Goal: Transaction & Acquisition: Purchase product/service

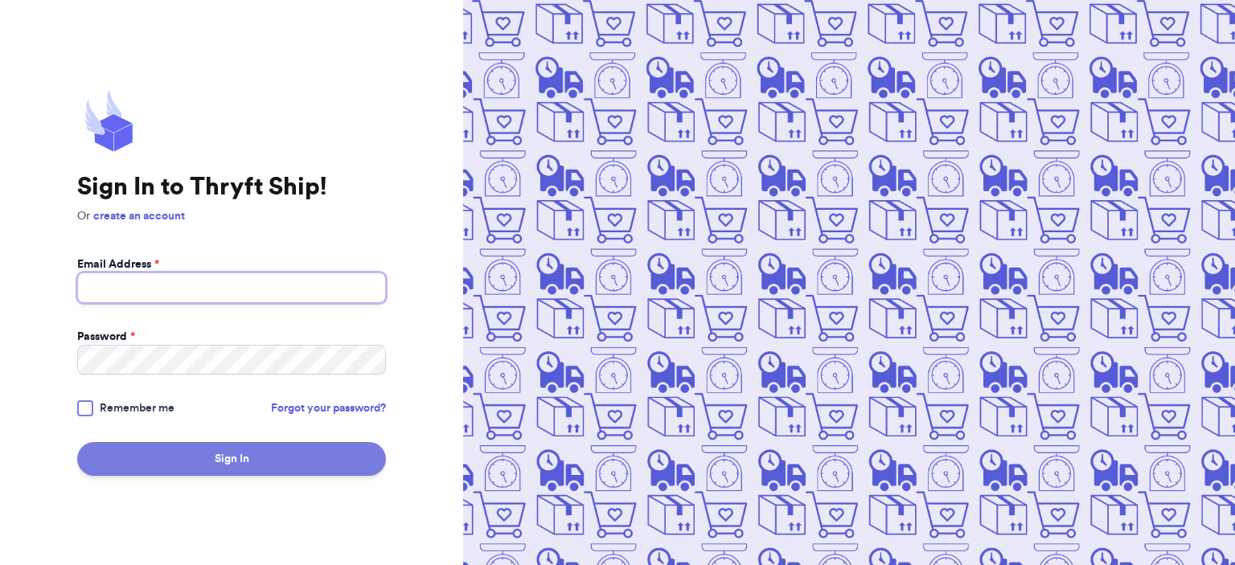
type input "[EMAIL_ADDRESS][DOMAIN_NAME]"
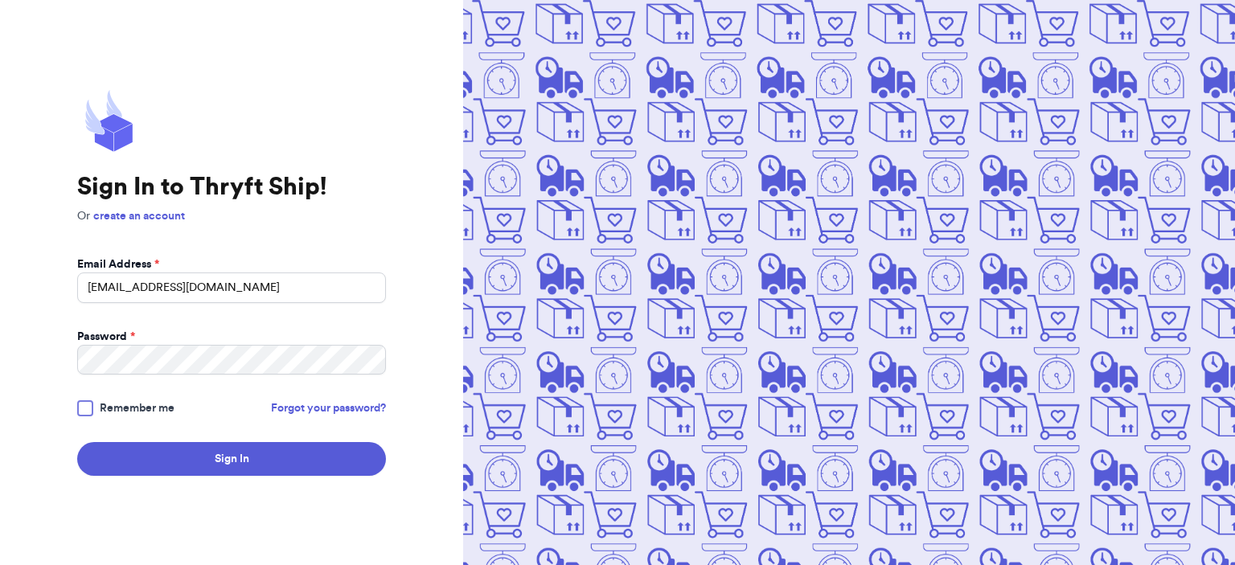
drag, startPoint x: 250, startPoint y: 454, endPoint x: 242, endPoint y: 323, distance: 131.3
click at [251, 454] on button "Sign In" at bounding box center [231, 459] width 309 height 34
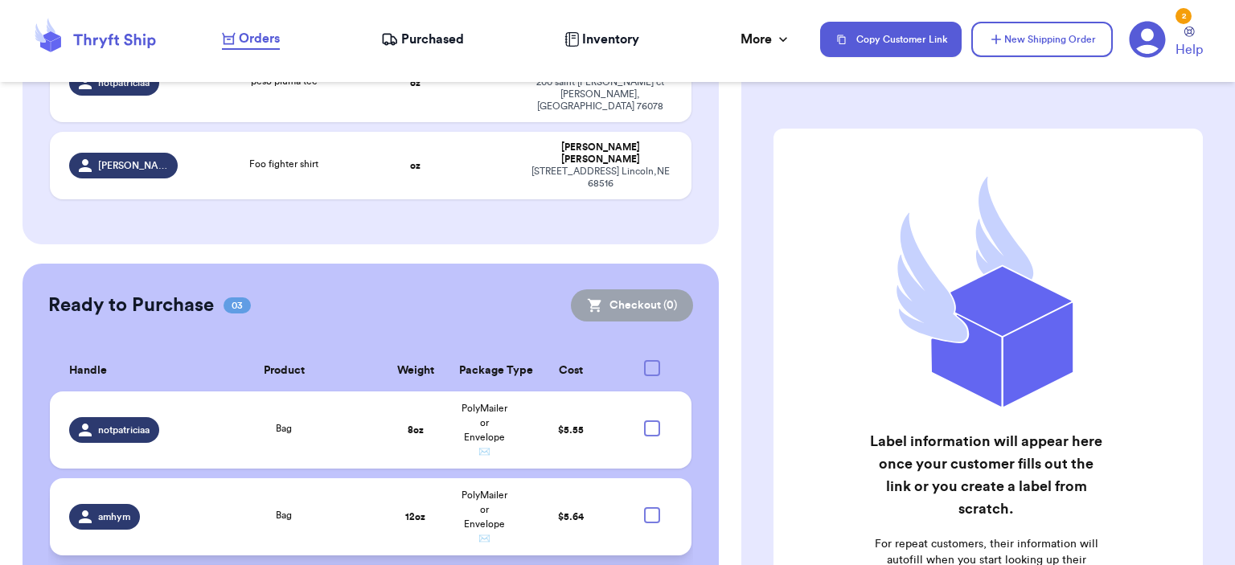
scroll to position [769, 0]
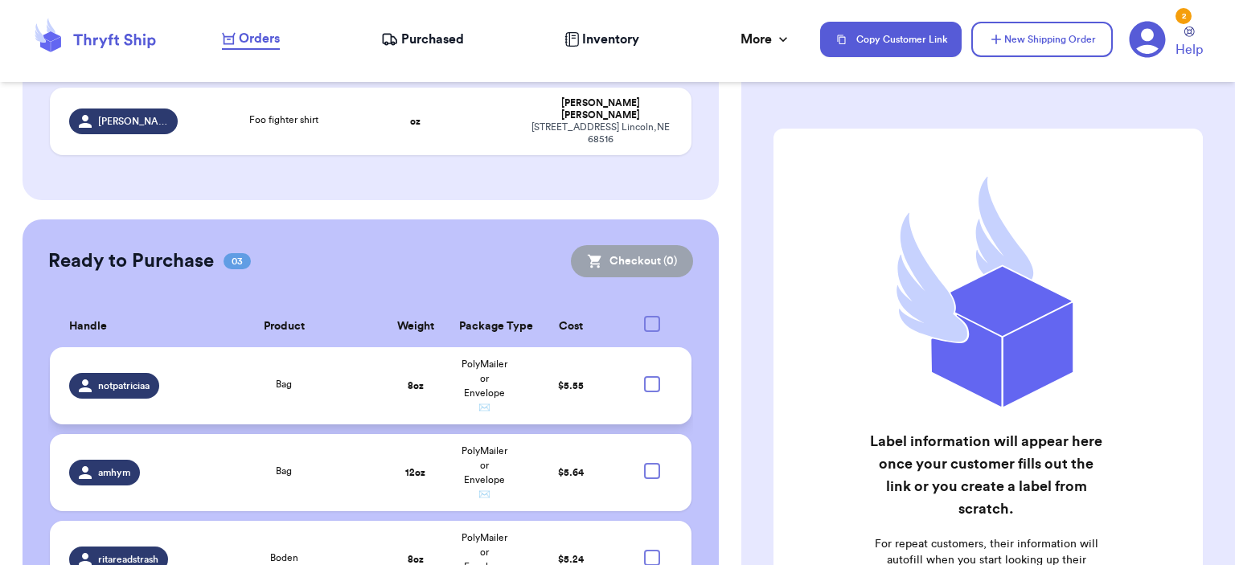
click at [647, 376] on div at bounding box center [652, 384] width 16 height 16
click at [651, 376] on input "checkbox" at bounding box center [651, 376] width 1 height 1
checkbox input "true"
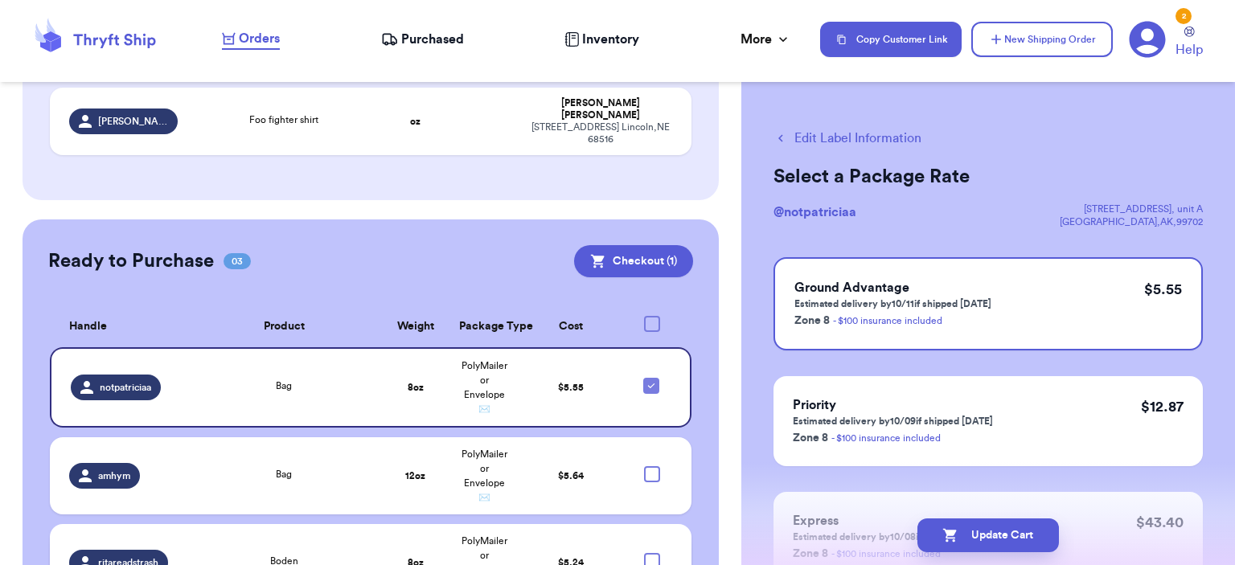
click at [647, 553] on div at bounding box center [652, 561] width 16 height 16
click at [651, 553] on input "checkbox" at bounding box center [651, 553] width 1 height 1
checkbox input "true"
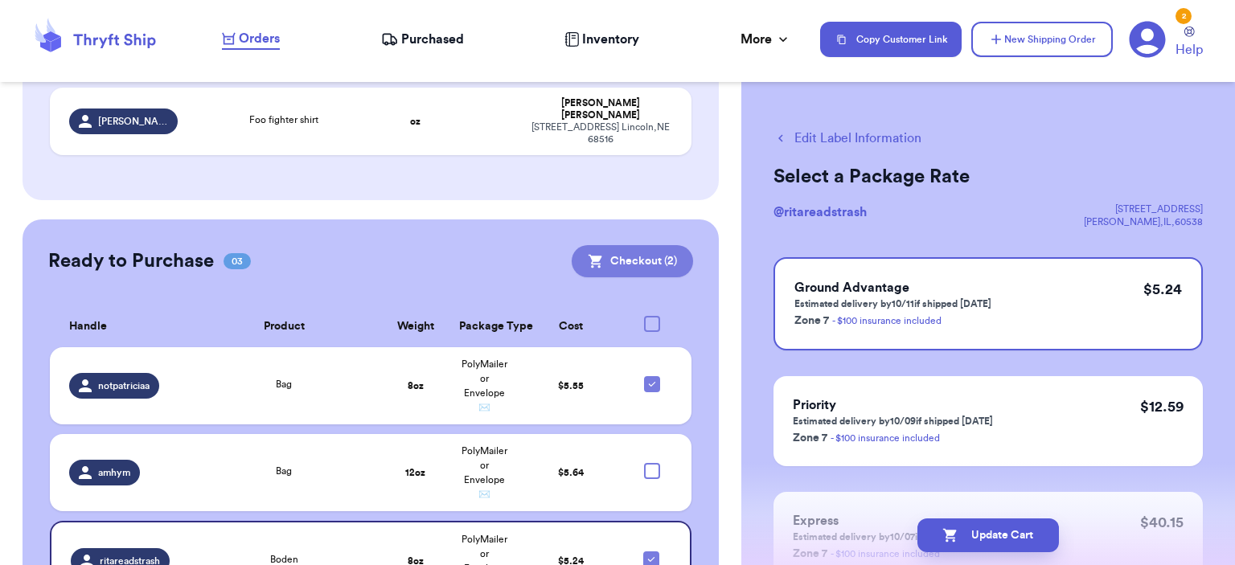
click at [637, 245] on button "Checkout ( 2 )" at bounding box center [632, 261] width 121 height 32
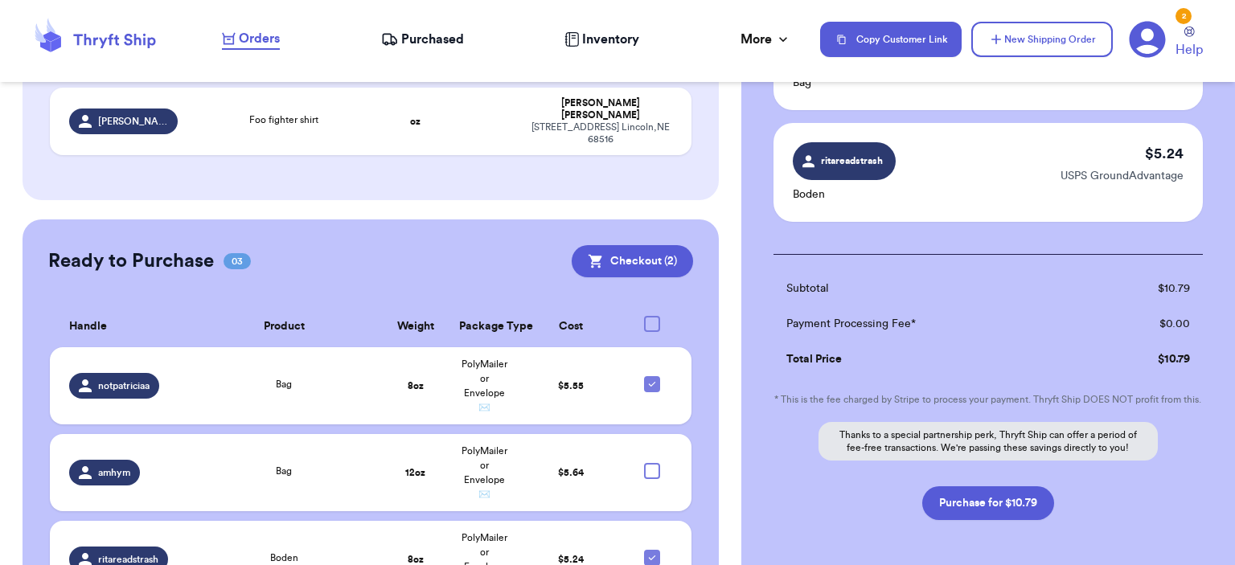
scroll to position [269, 0]
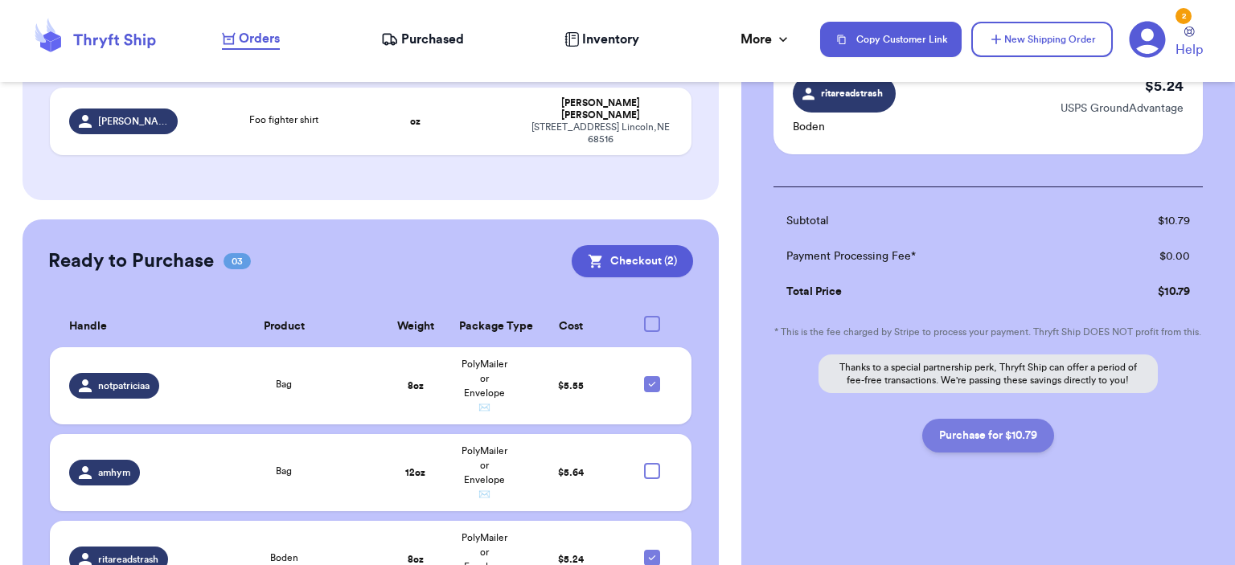
click at [959, 446] on button "Purchase for $10.79" at bounding box center [989, 436] width 132 height 34
checkbox input "false"
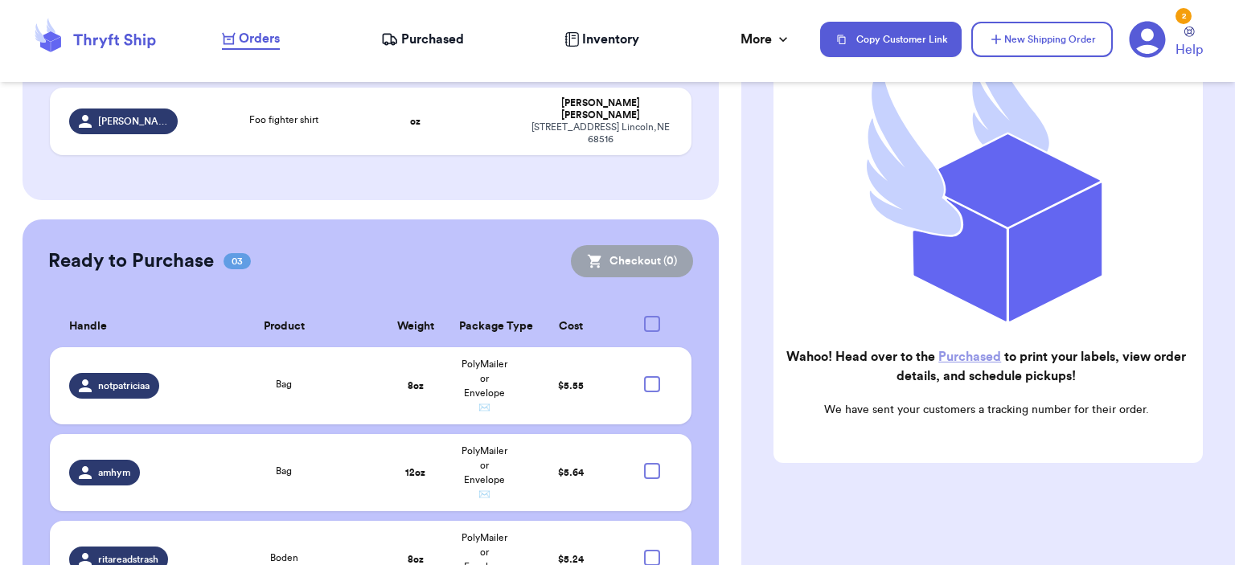
scroll to position [595, 0]
